Goal: Task Accomplishment & Management: Use online tool/utility

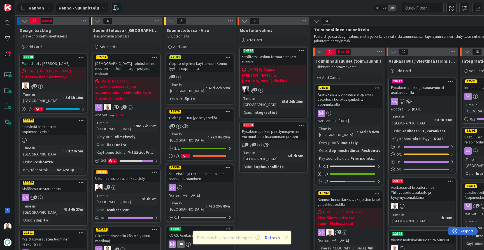
scroll to position [249, 6]
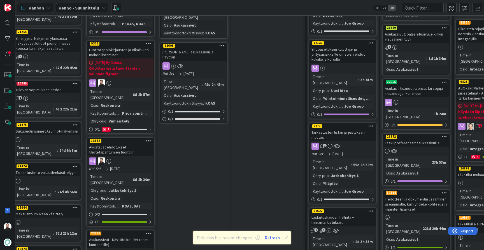
click at [116, 236] on div "Asukassivut - Käyttöoikeudet (esim. kuntosalille)" at bounding box center [120, 242] width 66 height 12
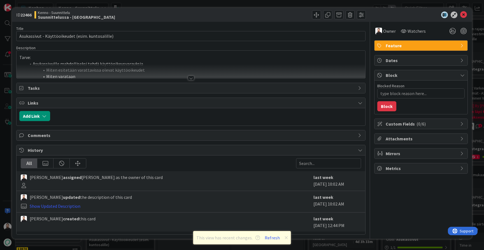
click at [189, 79] on div at bounding box center [191, 78] width 6 height 4
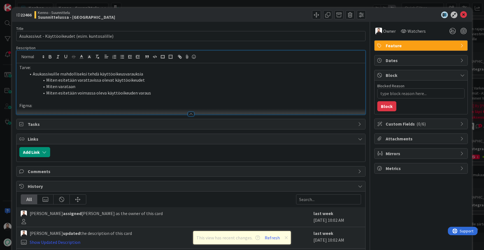
type textarea "x"
click at [193, 105] on p "Figma:" at bounding box center [190, 105] width 343 height 6
click at [165, 90] on li "Miten esitetään voimassa oleva käyttöoikeuden varaus" at bounding box center [194, 93] width 336 height 6
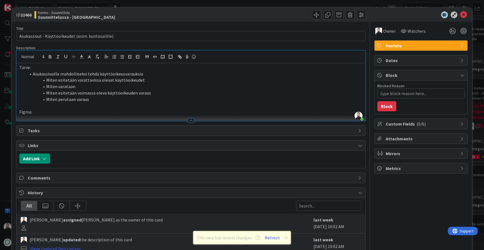
click at [151, 113] on p "Figma:" at bounding box center [190, 112] width 343 height 6
click at [31, 111] on p "Figma: https://www.figma.com/design/8nkeArknswRheh0fKWhyRc/Asukassivut?node-id=…" at bounding box center [190, 112] width 343 height 6
click at [5, 169] on div "ID 22466 Kenno - Suunnittelu Suunnittelussa - Rautalangat Title 49 / 128 Asukas…" at bounding box center [242, 125] width 484 height 250
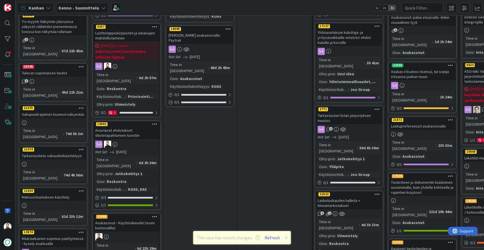
scroll to position [246, 0]
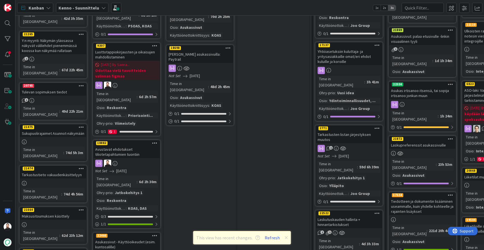
click at [132, 239] on div "Asukassivut - Käyttöoikeudet (esim. kuntosalille)" at bounding box center [127, 245] width 66 height 12
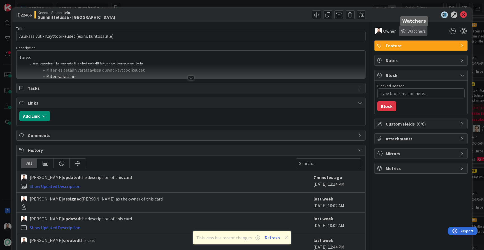
click at [411, 31] on span "Watchers" at bounding box center [416, 31] width 18 height 7
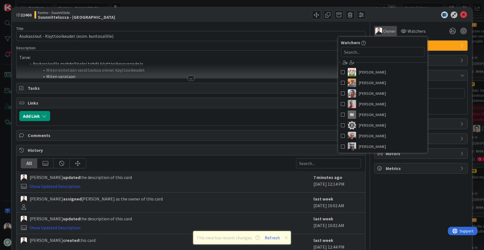
click at [387, 27] on div "Owner" at bounding box center [385, 31] width 23 height 10
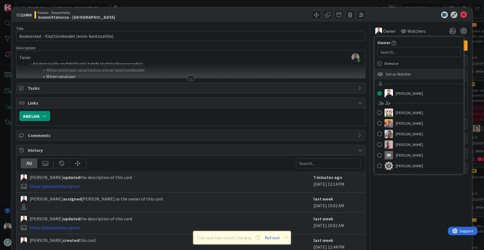
click at [405, 74] on span "Set as Watcher" at bounding box center [398, 74] width 25 height 8
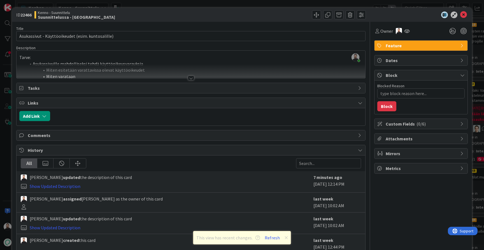
type textarea "x"
click at [4, 171] on div "ID 22466 Kenno - Suunnittelu Suunnittelussa - Rautalangat Title 49 / 128 Asukas…" at bounding box center [242, 125] width 484 height 250
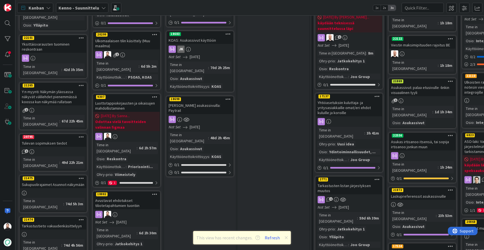
scroll to position [193, 0]
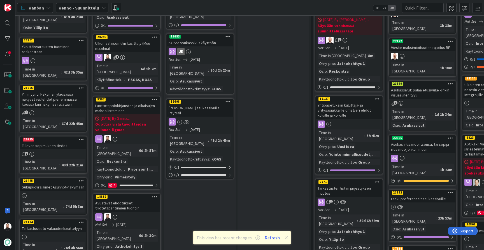
click at [123, 102] on div "Luottotappiokirjausten ja oikaisujen mahdollistaminen" at bounding box center [127, 108] width 66 height 12
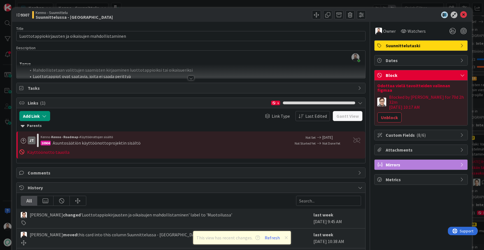
click at [190, 77] on div at bounding box center [191, 78] width 6 height 4
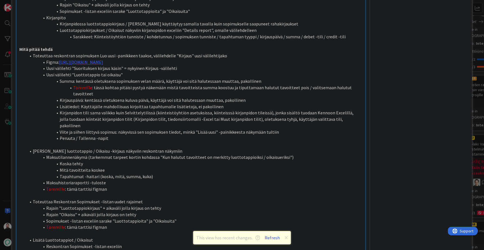
scroll to position [330, 0]
click at [130, 179] on li "Maksuhistoriaraportti -tuloste" at bounding box center [194, 182] width 336 height 6
click at [272, 240] on button "Refresh" at bounding box center [272, 237] width 19 height 7
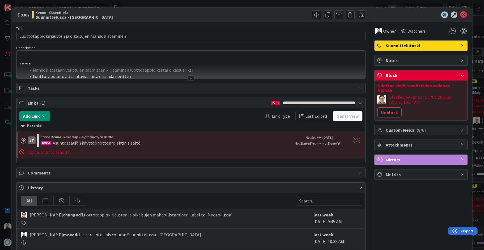
click at [415, 62] on span "Dates" at bounding box center [422, 60] width 72 height 7
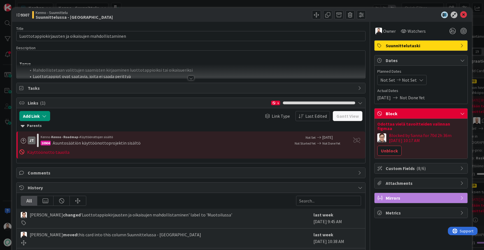
click at [415, 62] on span "Dates" at bounding box center [422, 60] width 72 height 7
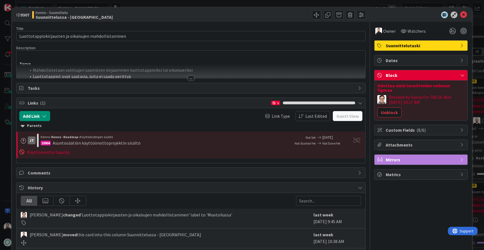
click at [413, 174] on div "Metrics" at bounding box center [420, 175] width 93 height 10
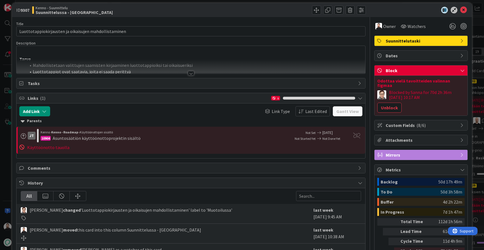
scroll to position [4, 0]
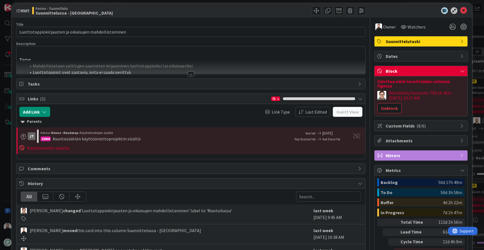
click at [414, 167] on span "Metrics" at bounding box center [422, 170] width 72 height 7
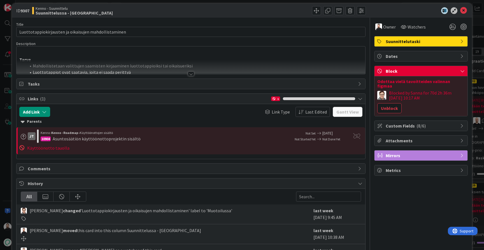
click at [409, 152] on span "Mirrors" at bounding box center [422, 155] width 72 height 7
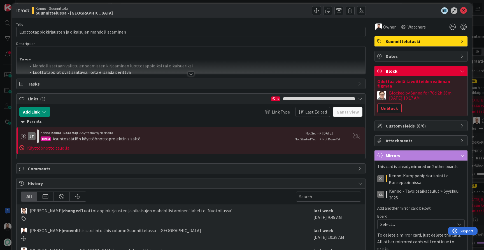
click at [409, 152] on span "Mirrors" at bounding box center [422, 155] width 72 height 7
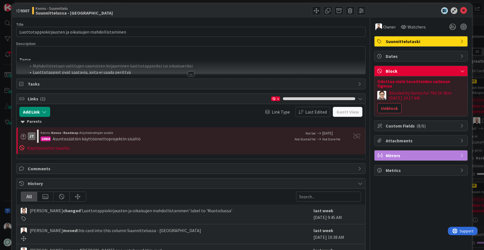
click at [7, 169] on div "ID 9307 Kenno - Suunnittelu Suunnittelussa - Rautalangat Title 53 / 128 Luottot…" at bounding box center [242, 125] width 484 height 250
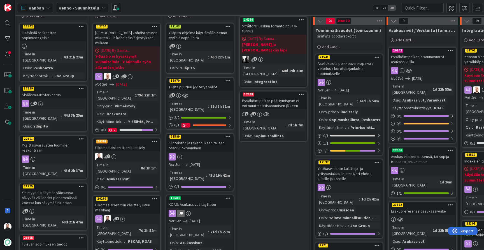
scroll to position [34, 0]
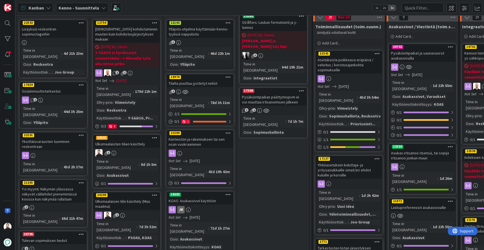
click at [142, 141] on div "Ulkomaalaisten tilien käsittely" at bounding box center [127, 144] width 66 height 7
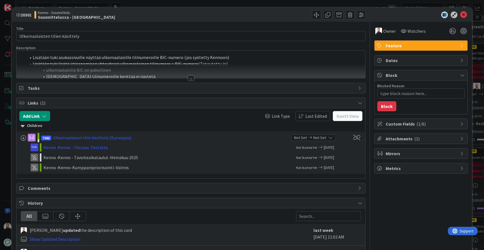
click at [192, 78] on div at bounding box center [191, 78] width 6 height 4
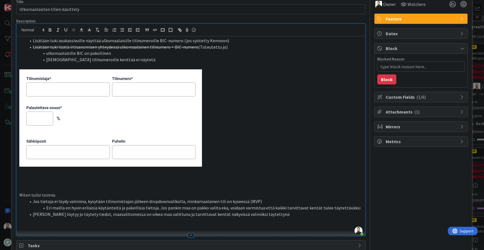
scroll to position [27, 0]
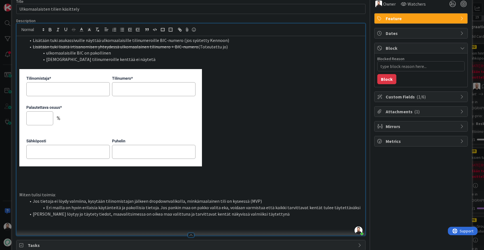
type textarea "x"
